Goal: Communication & Community: Answer question/provide support

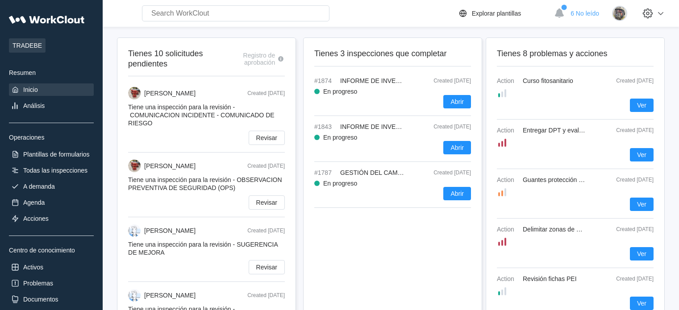
click at [639, 154] on span "Ver" at bounding box center [641, 155] width 9 height 6
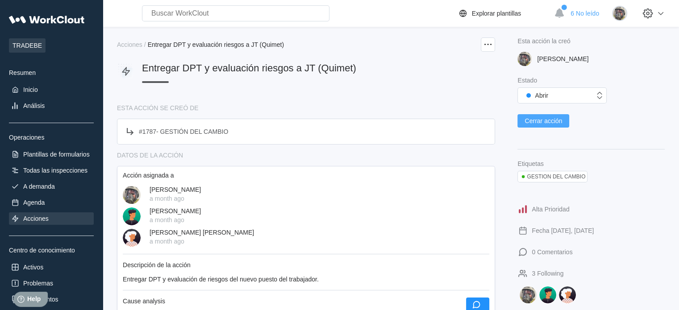
click at [538, 128] on button "Cerrar acción" at bounding box center [543, 120] width 52 height 13
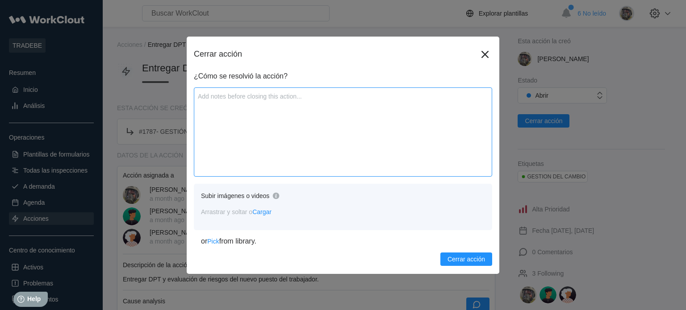
click at [253, 98] on textarea at bounding box center [343, 131] width 298 height 89
type textarea "D"
type textarea "x"
type textarea "DP"
type textarea "x"
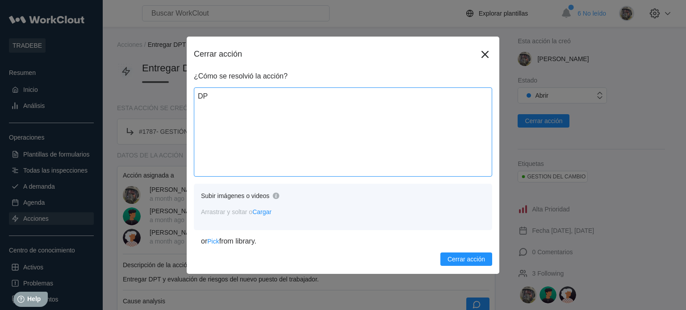
type textarea "DPT"
type textarea "x"
type textarea "DPT"
type textarea "x"
type textarea "DPT e"
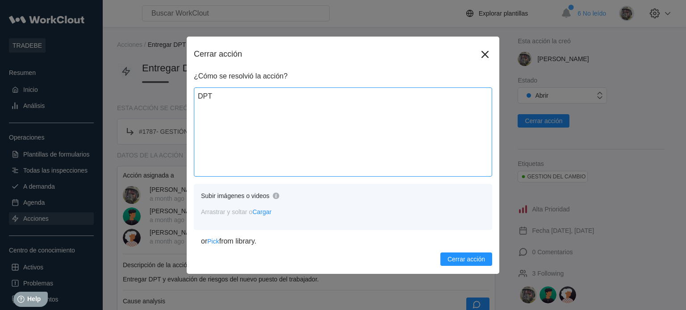
type textarea "x"
type textarea "DPT en"
type textarea "x"
type textarea "DPT ent"
type textarea "x"
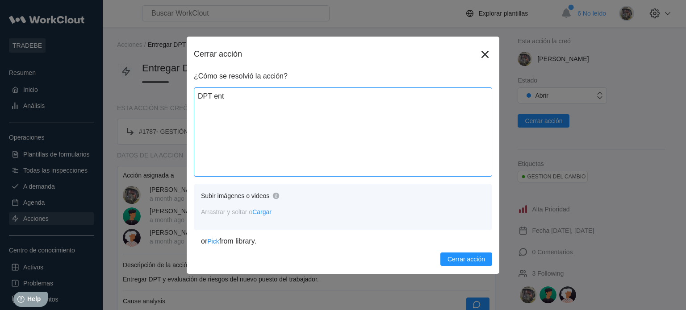
type textarea "DPT entr"
type textarea "x"
type textarea "DPT entre"
type textarea "x"
type textarea "DPT entreg"
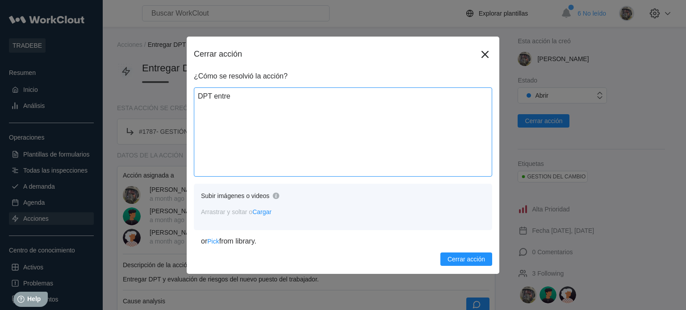
type textarea "x"
type textarea "DPT entrega"
type textarea "x"
type textarea "DPT entregad"
type textarea "x"
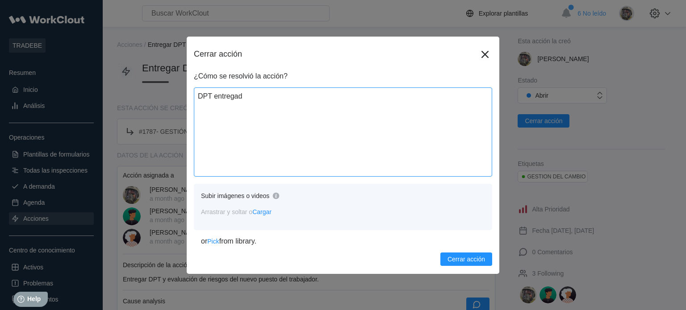
type textarea "DPT entregada"
type textarea "x"
type textarea "DPT entregada"
type textarea "x"
type textarea "DPT entregada y"
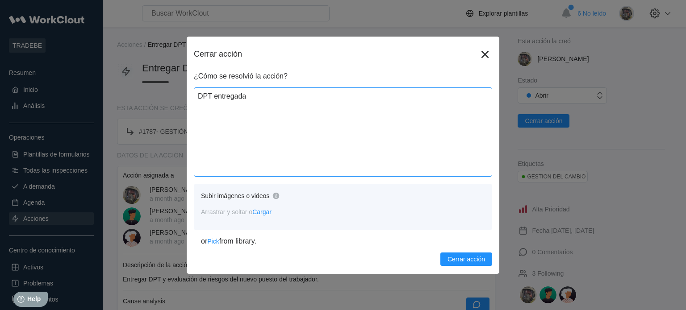
type textarea "x"
type textarea "DPT entregada"
type textarea "x"
type textarea "DPT entregada"
type textarea "x"
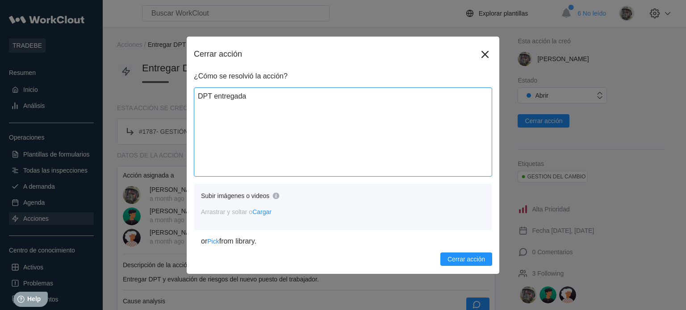
type textarea "DPT entregad"
type textarea "x"
type textarea "DPT entrega"
type textarea "x"
type textarea "DPT entreg"
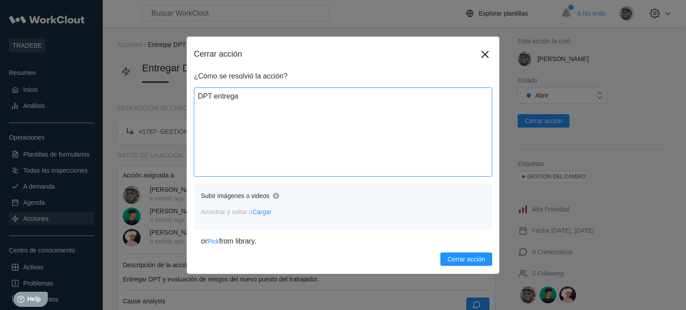
type textarea "x"
type textarea "DPT entre"
type textarea "x"
type textarea "DPT entr"
type textarea "x"
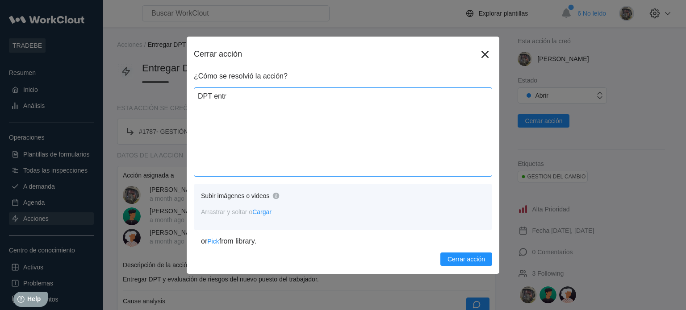
type textarea "DPT ent"
type textarea "x"
type textarea "DPT en"
type textarea "x"
type textarea "DPT e"
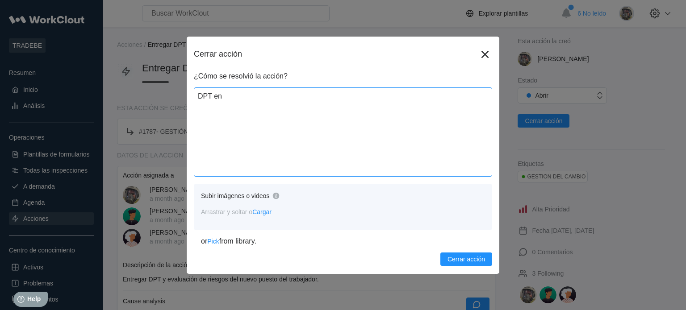
type textarea "x"
type textarea "DPT"
type textarea "x"
type textarea "DPT"
type textarea "x"
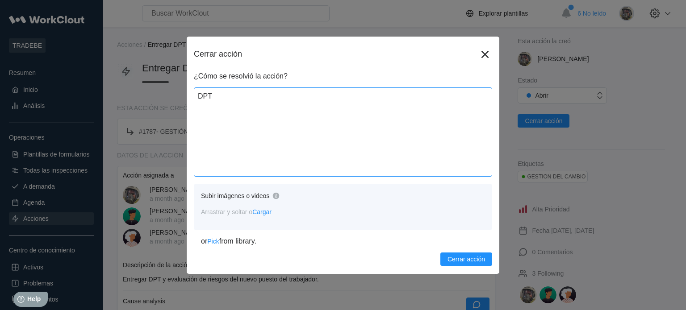
type textarea "DP"
type textarea "x"
type textarea "D"
type textarea "x"
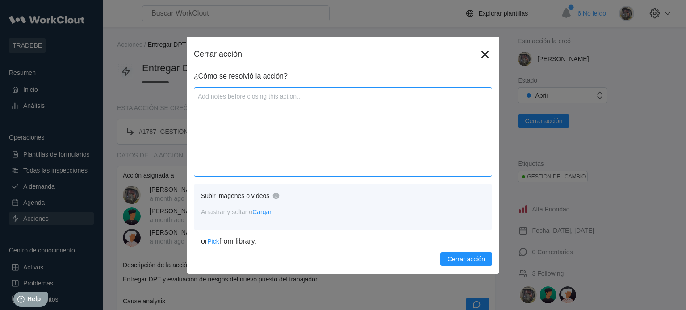
type textarea "E"
type textarea "x"
type textarea "En"
type textarea "x"
type textarea "Ent"
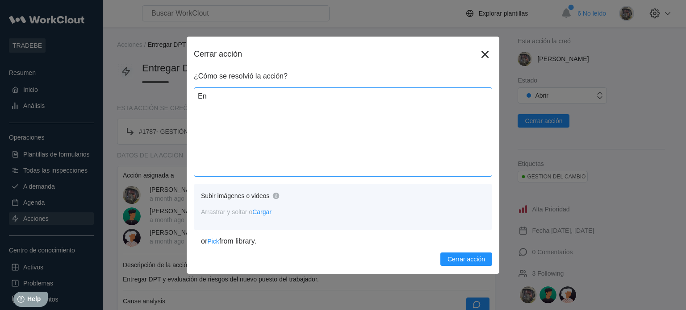
type textarea "x"
type textarea "Entr"
type textarea "x"
type textarea "Entre"
type textarea "x"
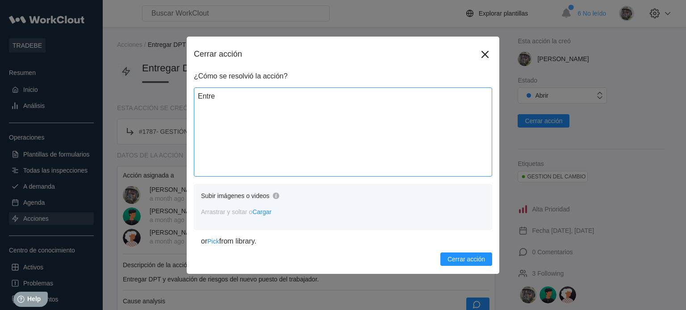
type textarea "Entreg"
type textarea "x"
type textarea "Entrega"
type textarea "x"
type textarea "Entregad"
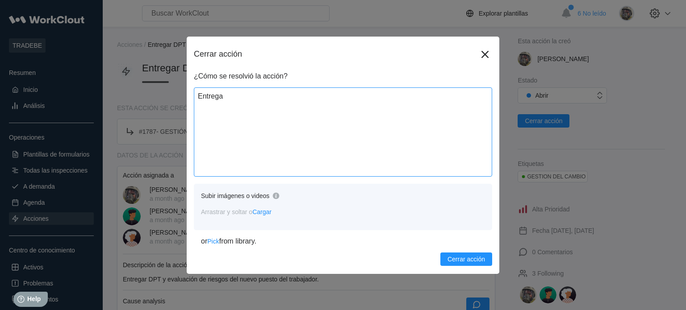
type textarea "x"
type textarea "Entregada"
type textarea "x"
type textarea "Entregada"
type textarea "x"
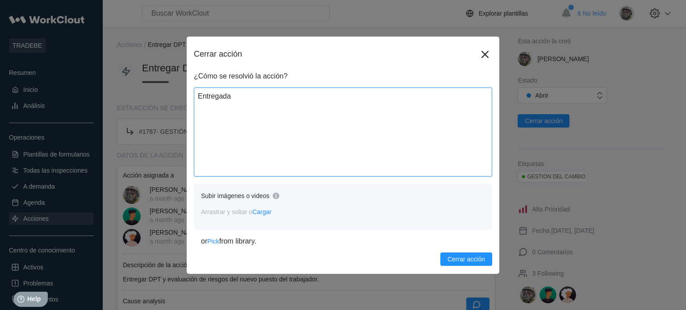
type textarea "Entregada a"
type textarea "x"
type textarea "Entregada al"
type textarea "x"
type textarea "Entregada al"
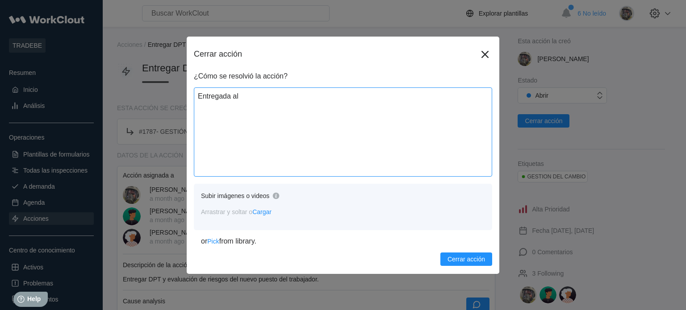
type textarea "x"
type textarea "Entregada al t"
type textarea "x"
type textarea "Entregada al tr"
type textarea "x"
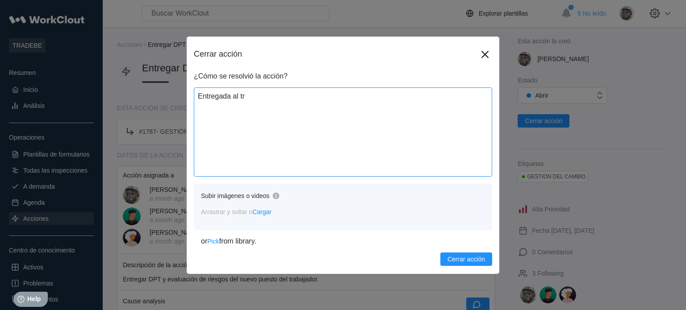
type textarea "Entregada al tra"
type textarea "x"
type textarea "Entregada al trab"
type textarea "x"
type textarea "Entregada al traba"
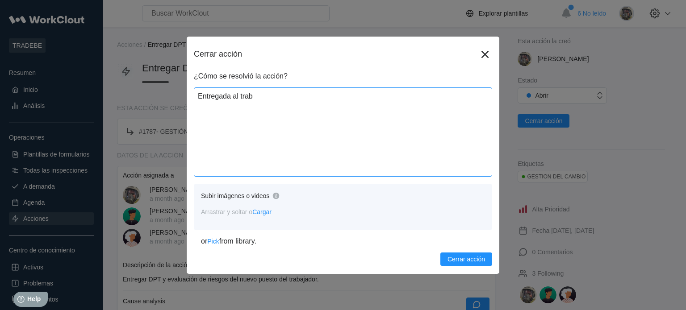
type textarea "x"
type textarea "Entregada al trabaj"
type textarea "x"
type textarea "Entregada al trabaja"
type textarea "x"
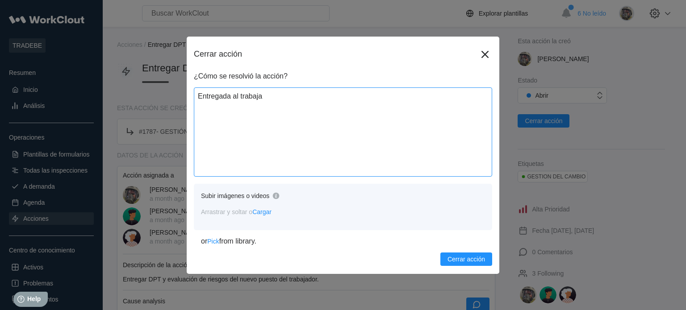
type textarea "Entregada al trabajad"
type textarea "x"
type textarea "Entregada al trabajado"
type textarea "x"
type textarea "Entregada al trabajador"
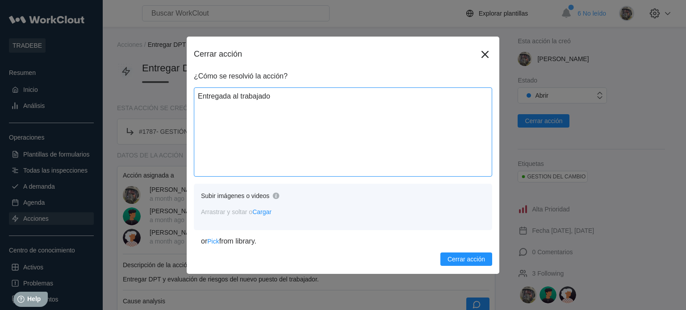
type textarea "x"
type textarea "Entregada al trabajador"
type textarea "x"
type textarea "Entregada al trabajador l"
type textarea "x"
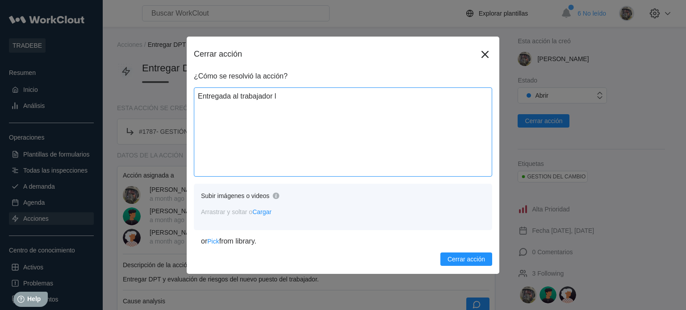
type textarea "Entregada al trabajador la"
type textarea "x"
type textarea "Entregada al trabajador la"
type textarea "x"
type textarea "Entregada al trabajador la D"
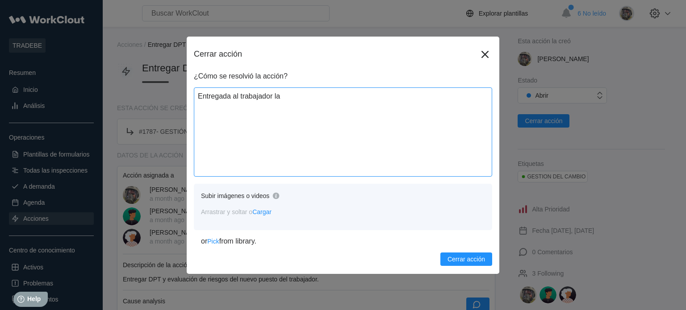
type textarea "x"
type textarea "Entregada al trabajador la DP"
type textarea "x"
type textarea "Entregada al trabajador la DPT"
type textarea "x"
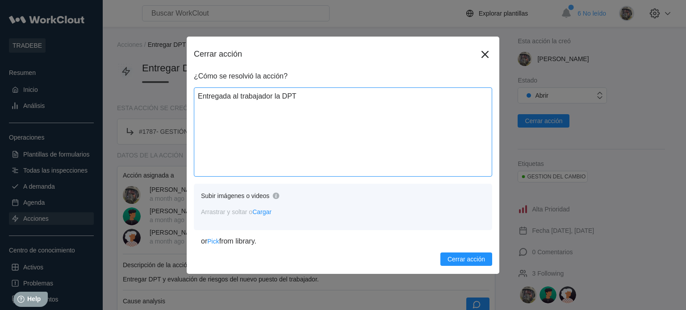
type textarea "Entregada al trabajador la DPT"
type textarea "x"
type textarea "Entregada al trabajador la DPT y"
type textarea "x"
type textarea "Entregada al trabajador la DPT y"
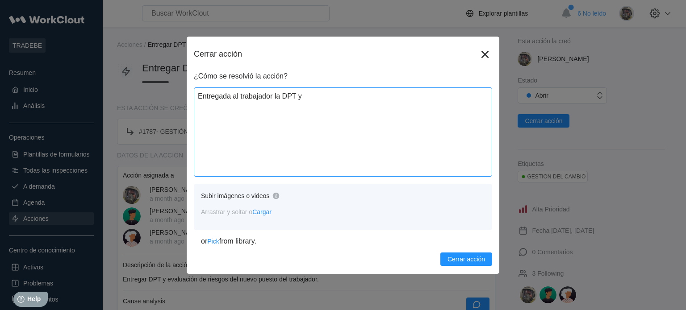
type textarea "x"
type textarea "Entregada al trabajador la DPT y l"
type textarea "x"
type textarea "Entregada al trabajador la DPT y lo"
type textarea "x"
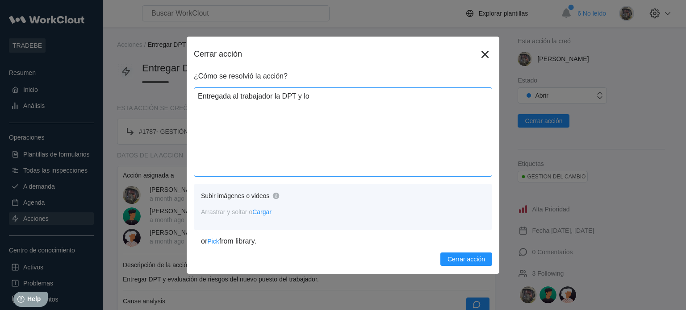
type textarea "Entregada al trabajador la DPT y los"
type textarea "x"
type textarea "Entregada al trabajador la DPT y los"
type textarea "x"
type textarea "Entregada al trabajador la DPT y los r"
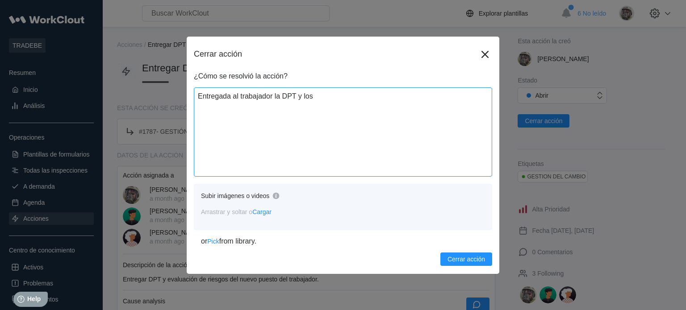
type textarea "x"
type textarea "Entregada al trabajador la DPT y los ri"
type textarea "x"
type textarea "Entregada al trabajador la DPT y los rie"
type textarea "x"
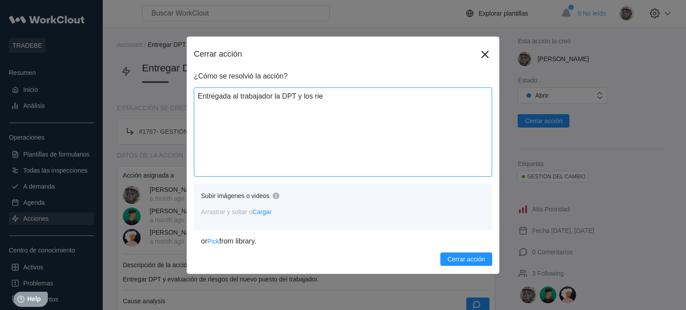
type textarea "Entregada al trabajador la DPT y los ries"
type textarea "x"
type textarea "Entregada al trabajador la DPT y los riesg"
type textarea "x"
type textarea "Entregada al trabajador la DPT y los riesgg"
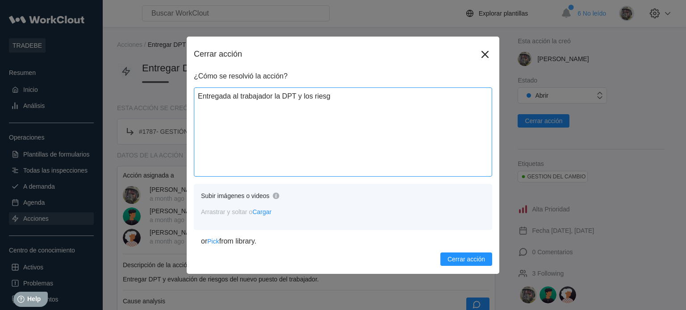
type textarea "x"
type textarea "Entregada al trabajador la DPT y los riesggo"
type textarea "x"
type textarea "Entregada al trabajador la DPT y los riesggos"
type textarea "x"
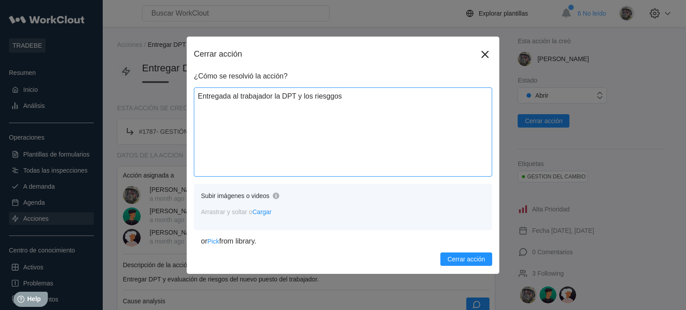
type textarea "Entregada al trabajador la DPT y los riesggos"
type textarea "x"
type textarea "Entregada al trabajador la DPT y los riesggos d"
type textarea "x"
type textarea "Entregada al trabajador la DPT y los riesggos de"
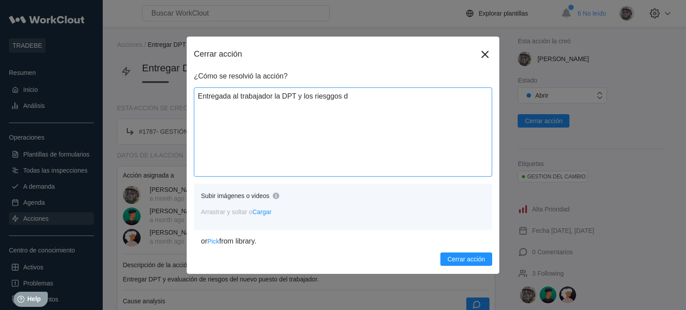
type textarea "x"
type textarea "Entregada al trabajador la DPT y los riesggos del"
type textarea "x"
type textarea "Entregada al trabajador la DPT y los riesggos del"
type textarea "x"
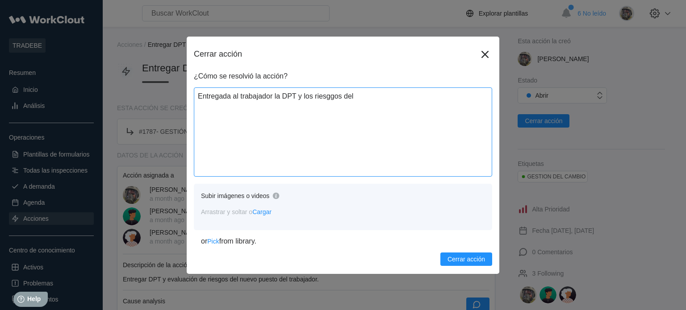
type textarea "Entregada al trabajador la DPT y los riesggos del p"
type textarea "x"
type textarea "Entregada al trabajador la DPT y los riesggos del pu"
type textarea "x"
type textarea "Entregada al trabajador la DPT y los riesggos [PERSON_NAME]"
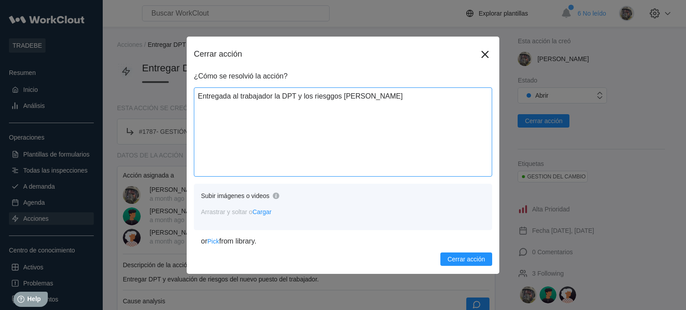
type textarea "x"
type textarea "Entregada al trabajador la DPT y los riesggos del pues"
type textarea "x"
type textarea "Entregada al trabajador la DPT y los riesggos del puest"
type textarea "x"
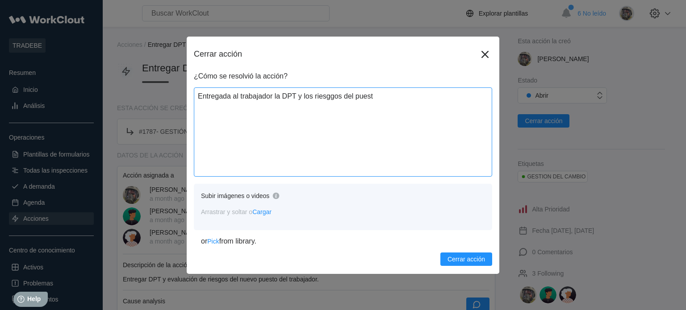
type textarea "Entregada al trabajador la DPT y los riesggos del puesto"
type textarea "x"
type textarea "Entregada al trabajador la DPT y los riesggos del puestod"
type textarea "x"
type textarea "Entregada al trabajador la DPT y los riesggos del puestode"
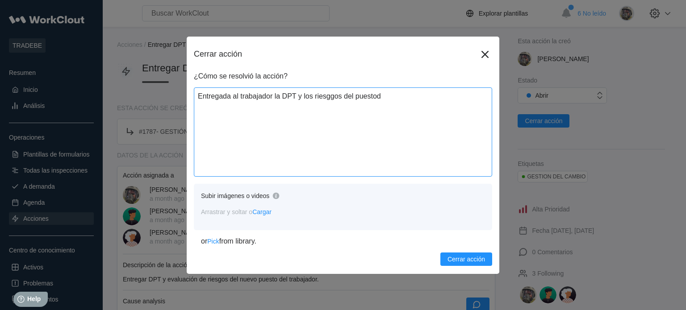
type textarea "x"
type textarea "Entregada al trabajador la DPT y los riesggos del puestode"
type textarea "x"
type textarea "Entregada al trabajador la DPT y los riesggos del puestode"
type textarea "x"
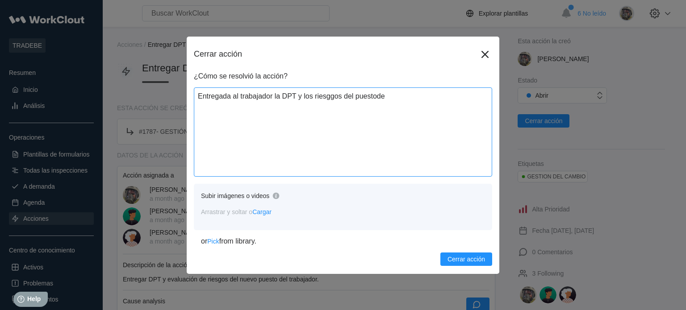
type textarea "Entregada al trabajador la DPT y los riesggos del puestod"
type textarea "x"
type textarea "Entregada al trabajador la DPT y los riesggos del puesto"
type textarea "x"
type textarea "Entregada al trabajador la DPT y los riesggos del puesto"
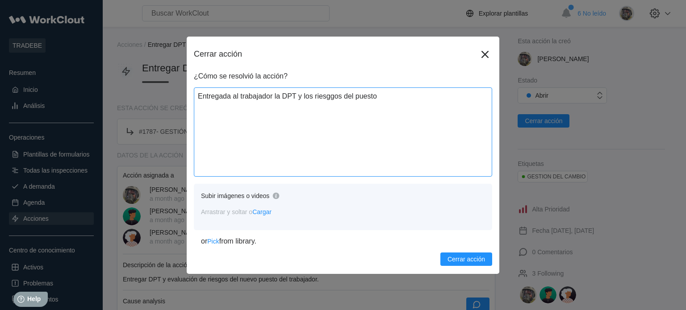
type textarea "x"
type textarea "Entregada al trabajador la DPT y los riesggos del puesto d"
type textarea "x"
type textarea "Entregada al trabajador la DPT y los riesggos del puesto de"
type textarea "x"
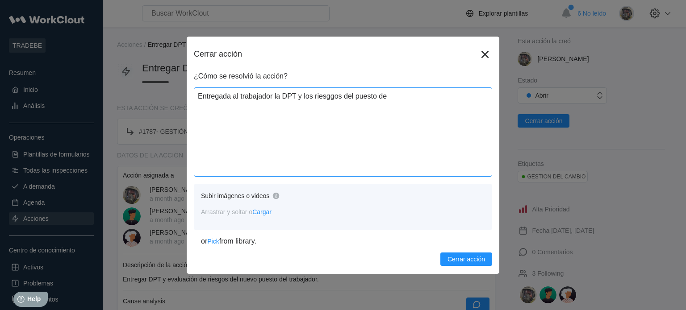
type textarea "Entregada al trabajador la DPT y los riesggos del puesto de"
type textarea "x"
type textarea "Entregada al trabajador la DPT y los riesggos del puesto de t"
type textarea "x"
type textarea "Entregada al trabajador la DPT y los riesggos del puesto de tr"
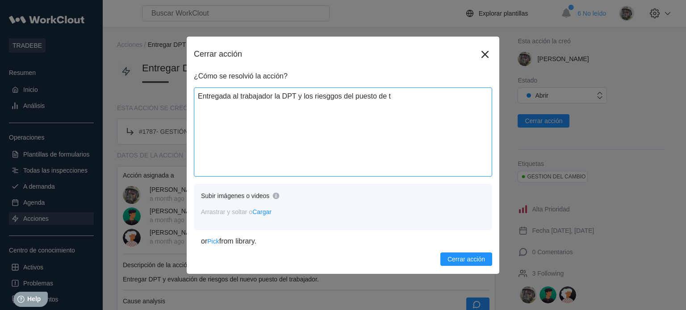
type textarea "x"
type textarea "Entregada al trabajador la DPT y los riesggos del puesto de tra"
type textarea "x"
type textarea "Entregada al trabajador la DPT y los riesggos del puesto de trab"
type textarea "x"
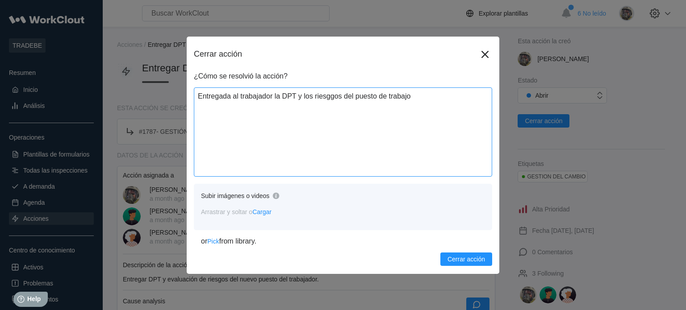
click at [332, 93] on textarea "Entregada al trabajador la DPT y los riesggos del puesto de trabajo" at bounding box center [343, 131] width 298 height 89
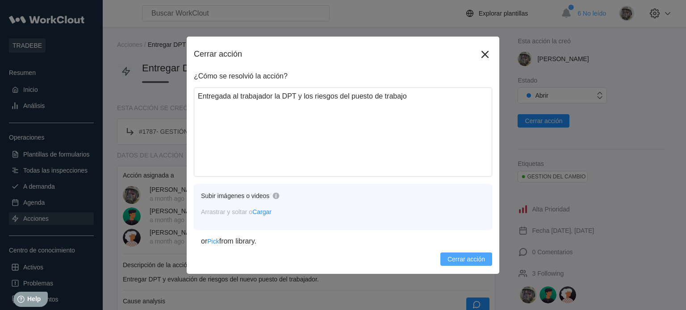
click at [466, 265] on button "Cerrar acción" at bounding box center [466, 259] width 52 height 13
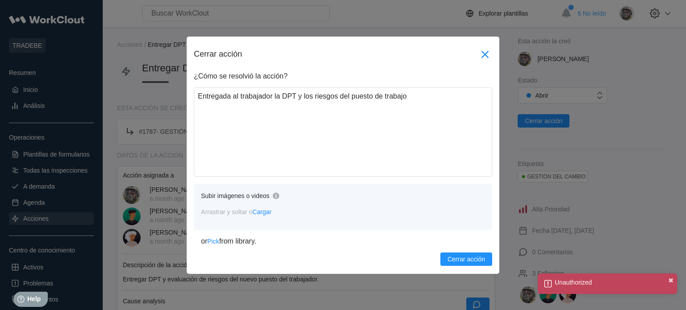
click at [488, 55] on icon at bounding box center [485, 54] width 14 height 14
